Goal: Communication & Community: Share content

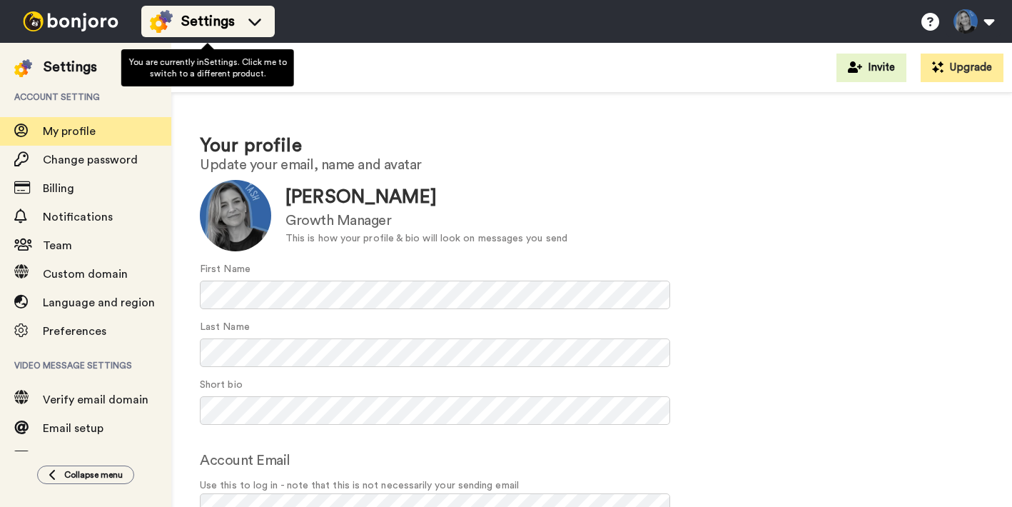
click at [210, 21] on span "Settings" at bounding box center [208, 21] width 54 height 20
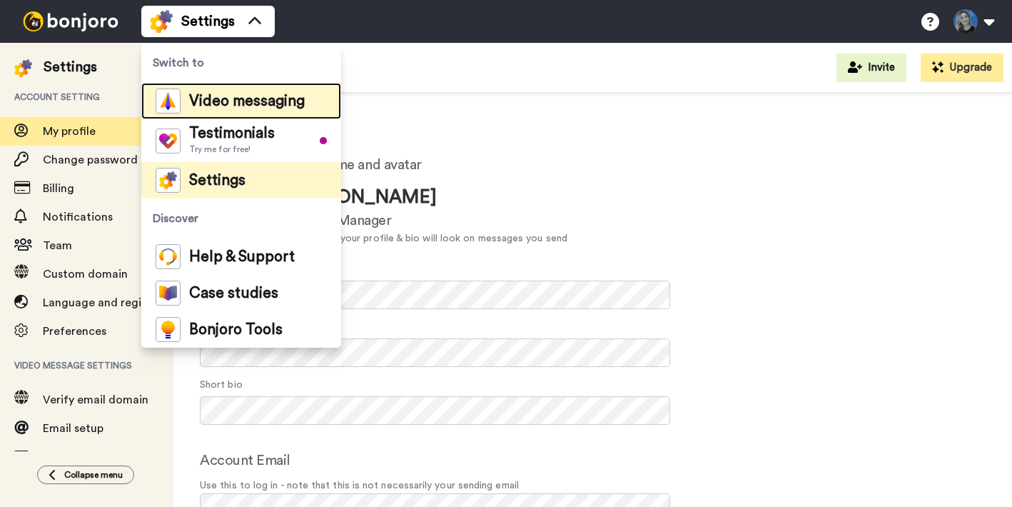
click at [220, 102] on span "Video messaging" at bounding box center [247, 101] width 116 height 14
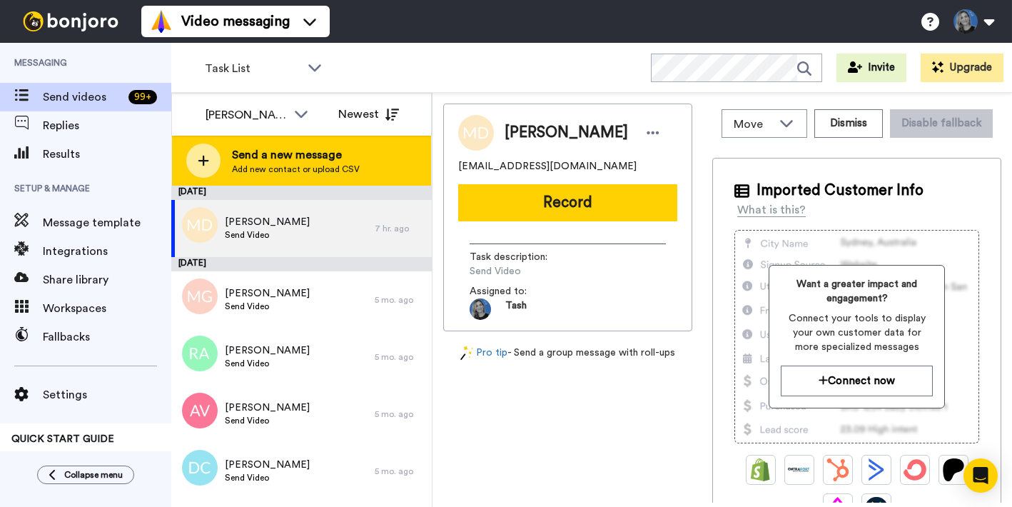
click at [259, 153] on span "Send a new message" at bounding box center [296, 154] width 128 height 17
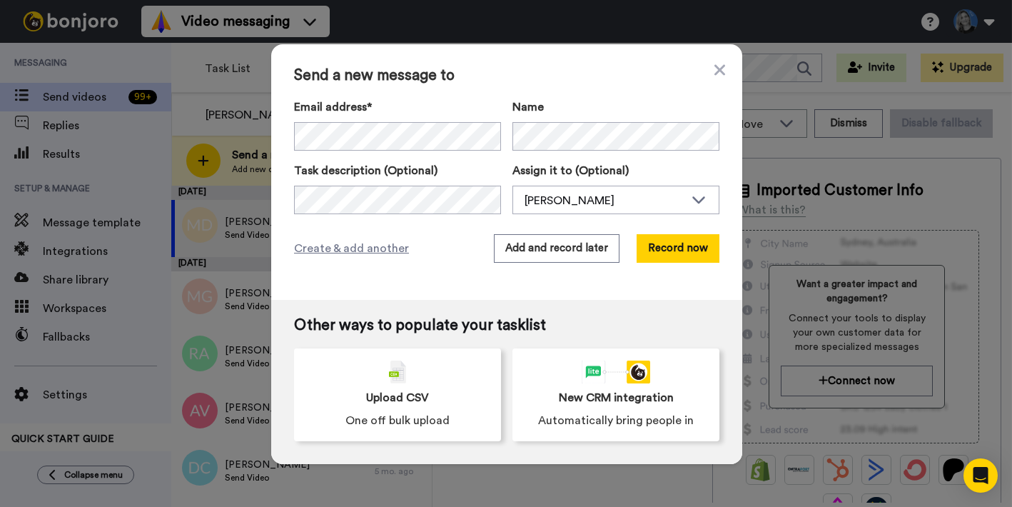
click at [455, 242] on div "Create & add another Add and record later Record now" at bounding box center [506, 248] width 425 height 29
click at [679, 247] on button "Record now" at bounding box center [678, 248] width 83 height 29
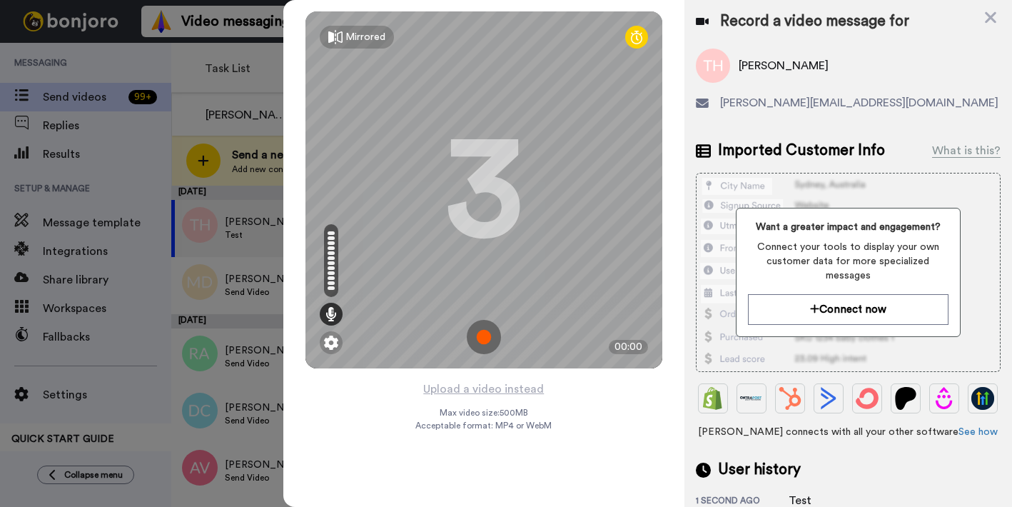
click at [487, 340] on img at bounding box center [484, 337] width 34 height 34
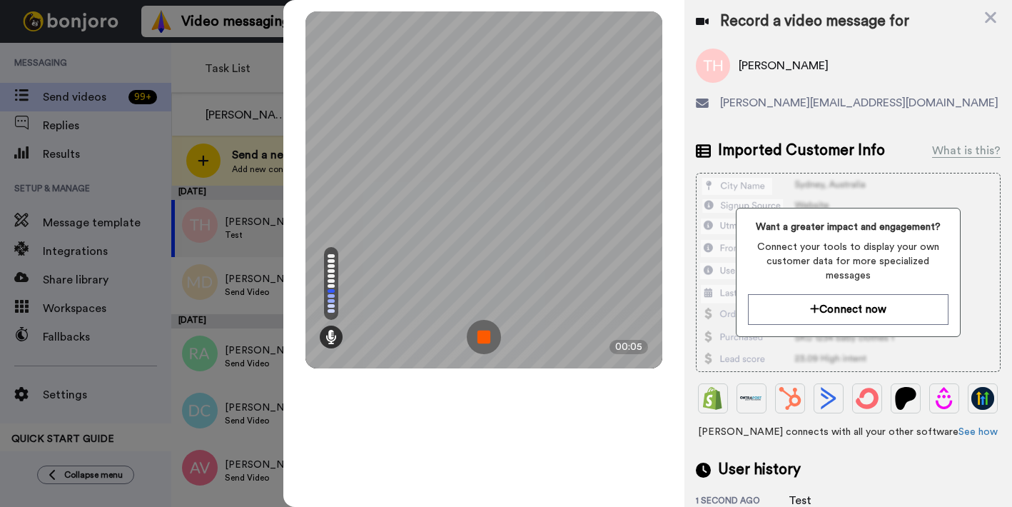
click at [483, 341] on img at bounding box center [484, 337] width 34 height 34
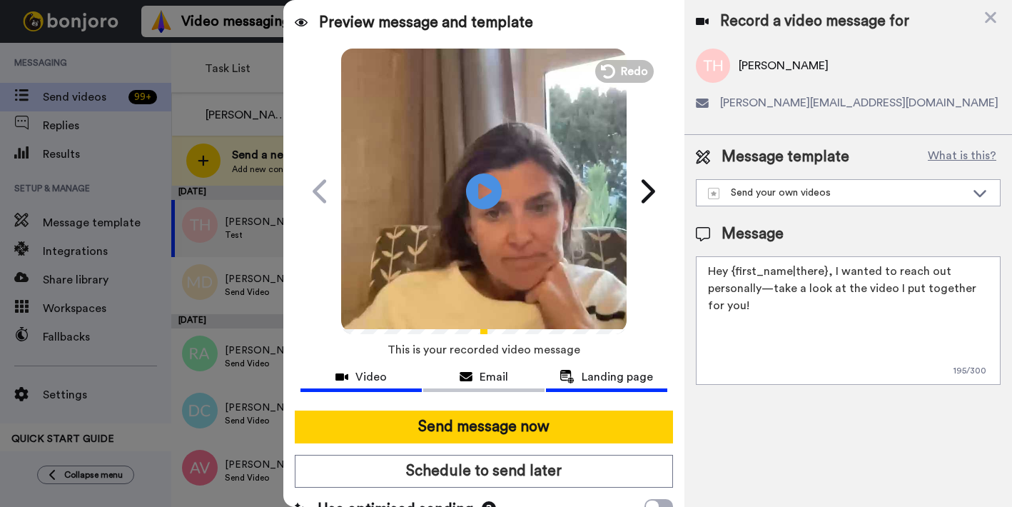
scroll to position [24, 0]
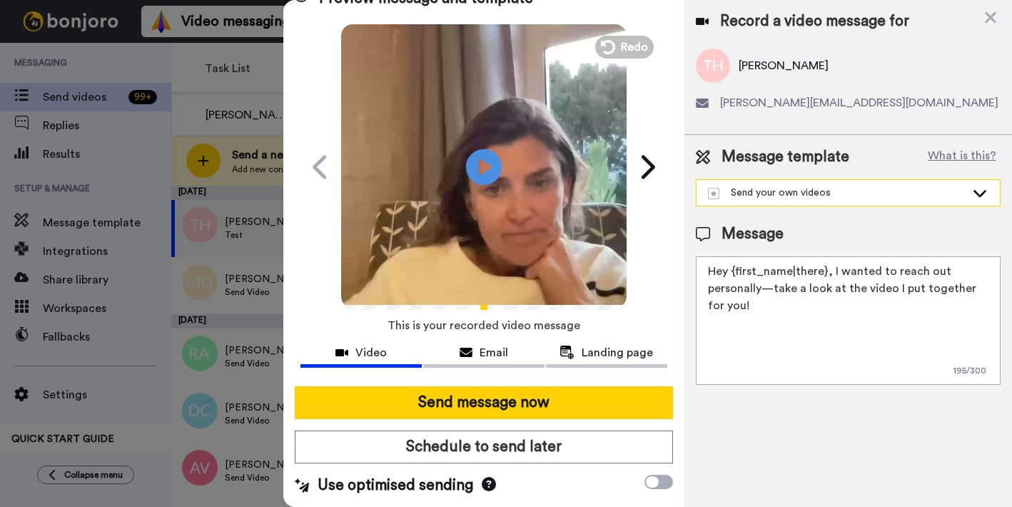
click at [889, 198] on div "Send your own videos" at bounding box center [837, 193] width 258 height 14
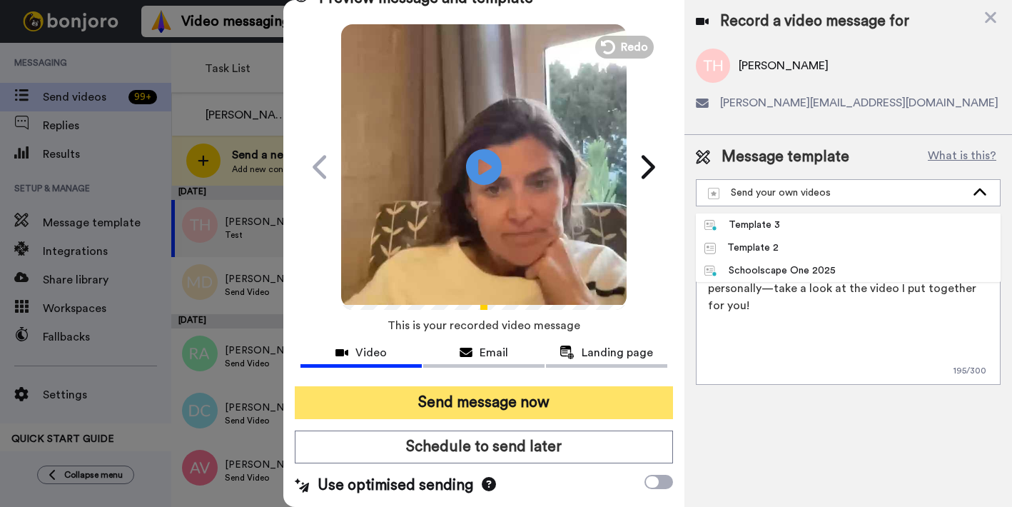
click at [482, 402] on button "Send message now" at bounding box center [484, 402] width 378 height 33
